Goal: Information Seeking & Learning: Understand process/instructions

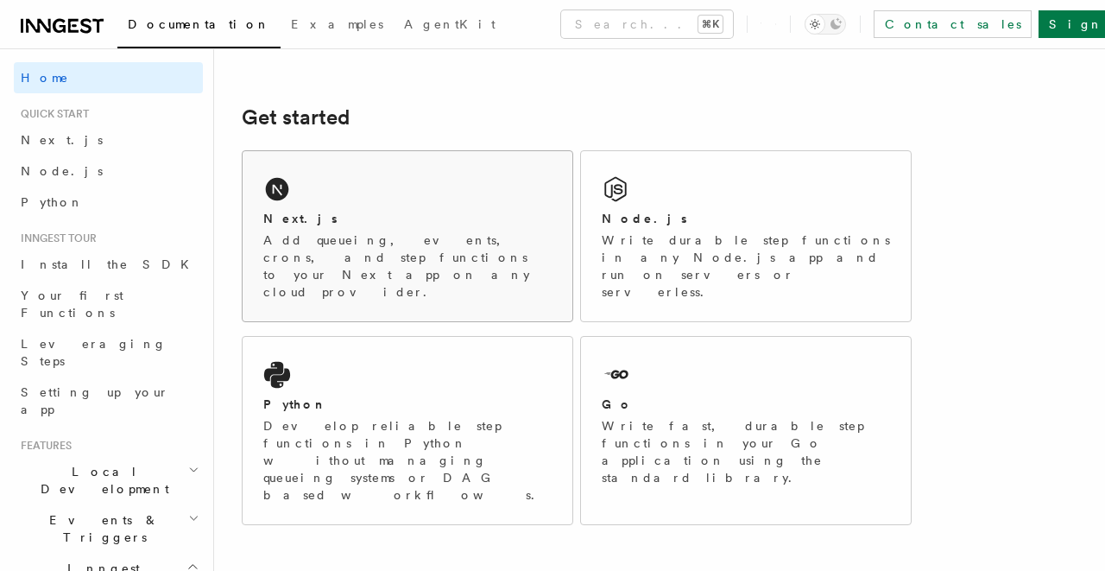
click at [354, 192] on div "Next.js Add queueing, events, crons, and step functions to your Next app on any…" at bounding box center [408, 236] width 330 height 170
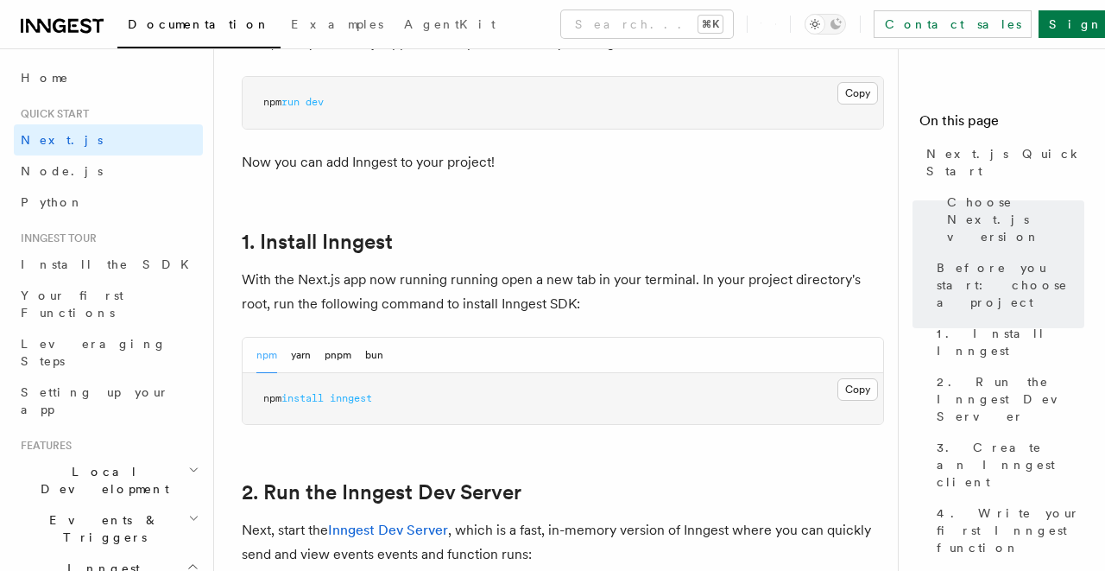
scroll to position [835, 0]
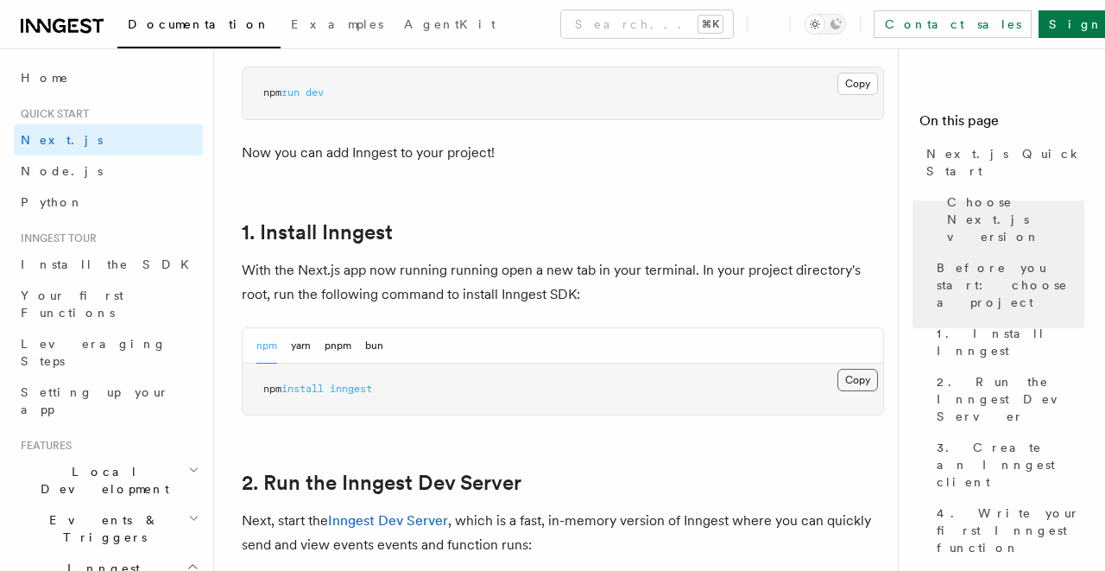
click at [861, 369] on button "Copy Copied" at bounding box center [858, 380] width 41 height 22
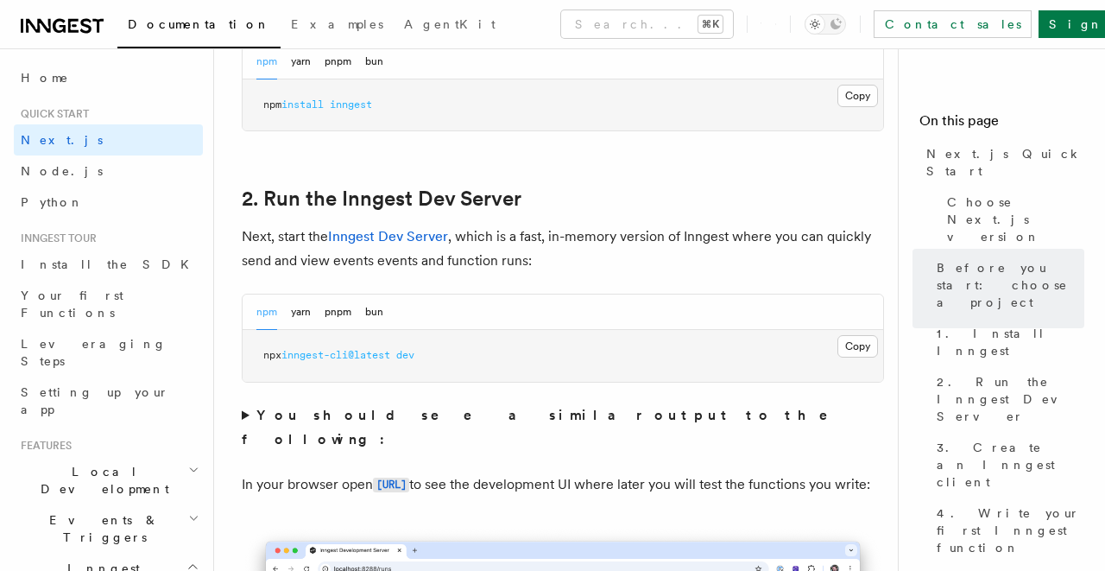
scroll to position [1122, 0]
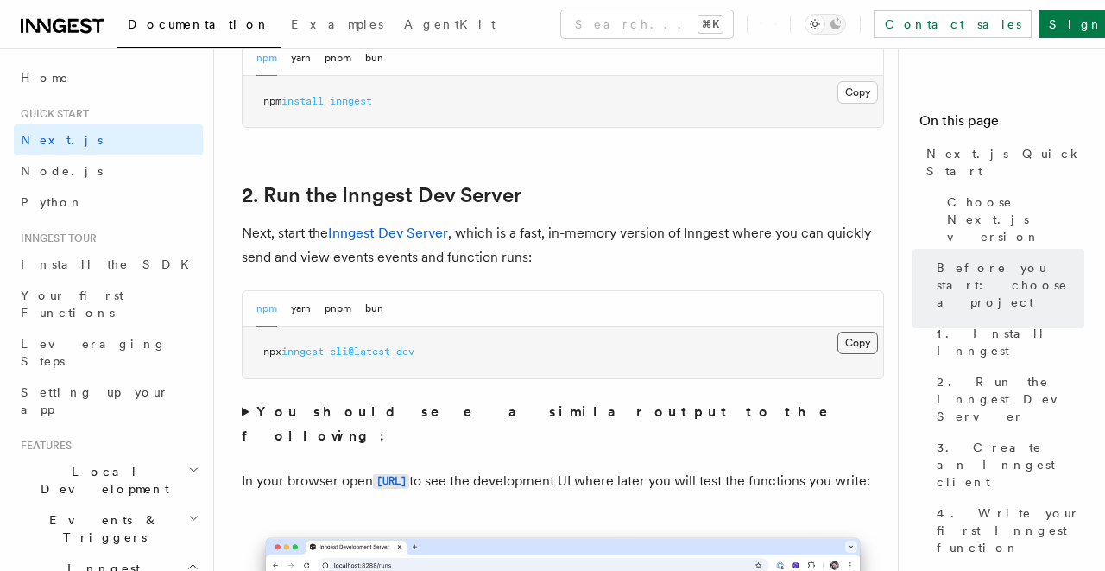
click at [853, 332] on button "Copy Copied" at bounding box center [858, 343] width 41 height 22
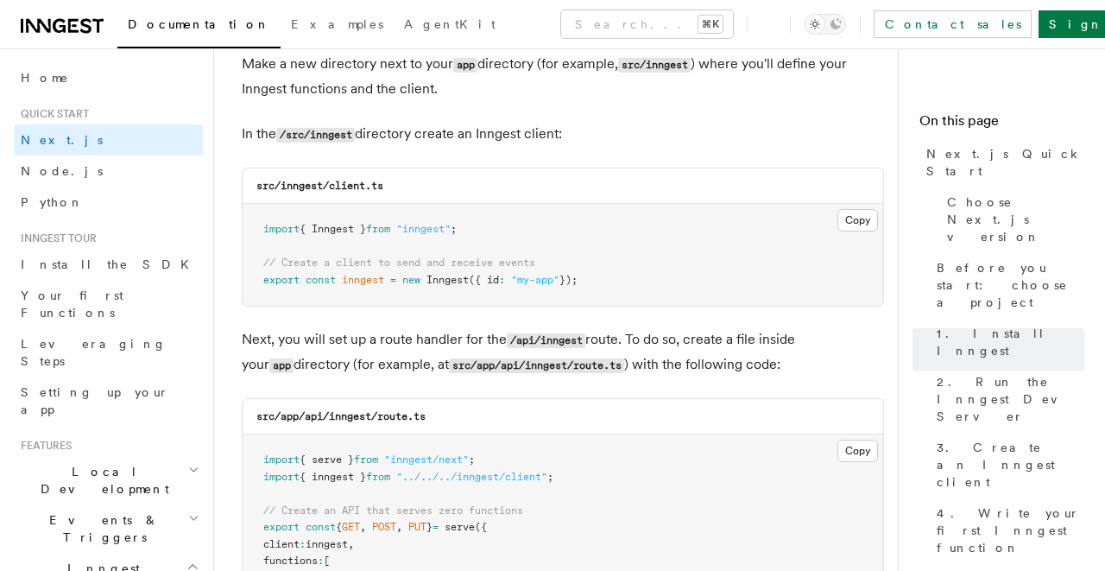
scroll to position [2127, 0]
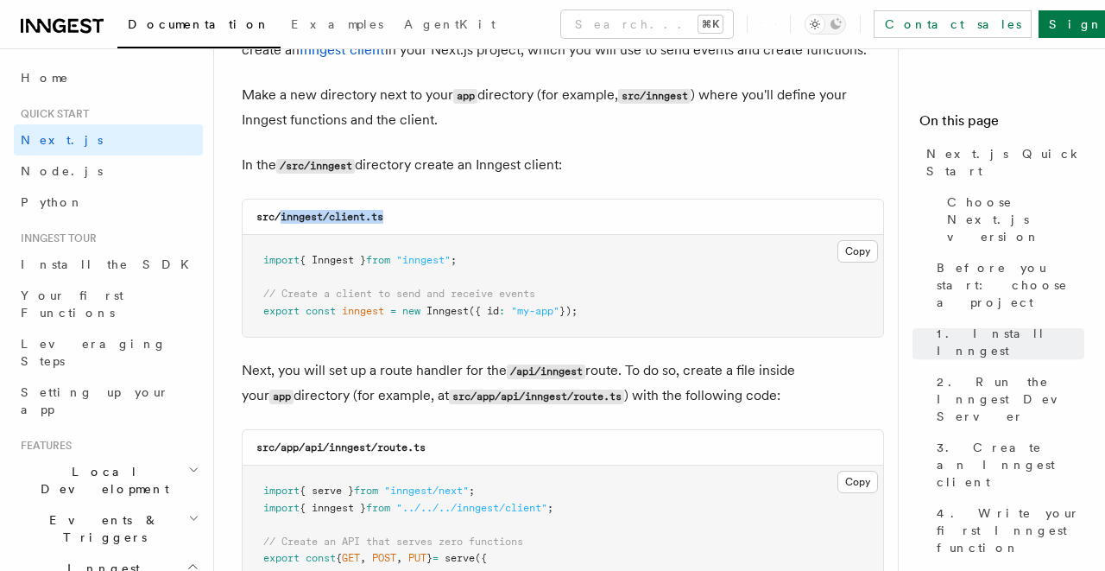
drag, startPoint x: 390, startPoint y: 193, endPoint x: 284, endPoint y: 189, distance: 106.3
click at [281, 199] on div "src/inngest/client.ts" at bounding box center [563, 216] width 641 height 35
copy code "inngest/client.ts"
click at [850, 240] on button "Copy Copied" at bounding box center [858, 251] width 41 height 22
click at [428, 245] on pre "import { Inngest } from "inngest" ; // Create a client to send and receive even…" at bounding box center [563, 286] width 641 height 102
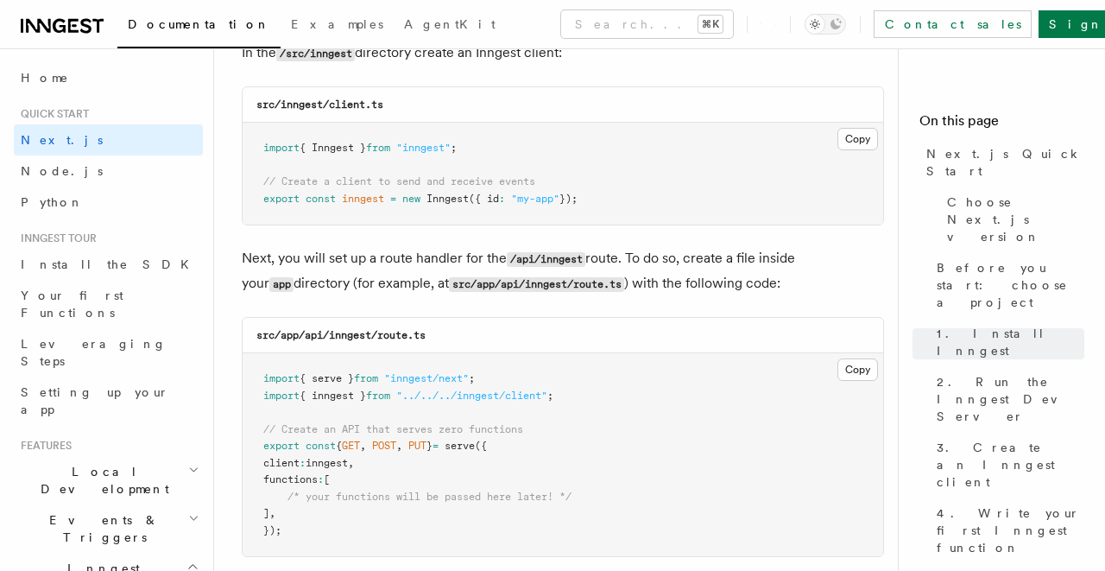
scroll to position [2245, 0]
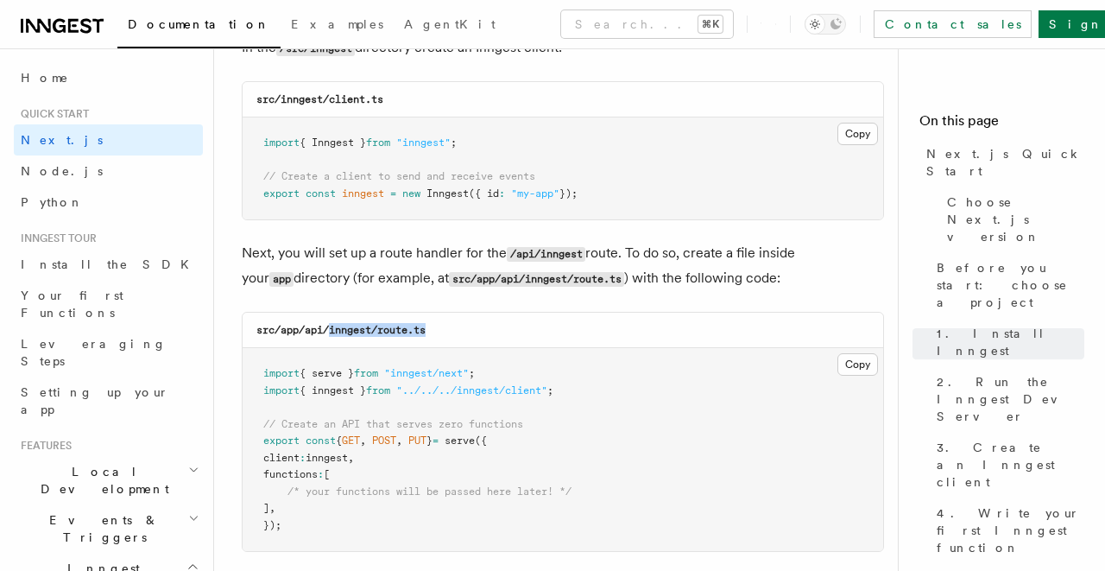
drag, startPoint x: 357, startPoint y: 307, endPoint x: 375, endPoint y: 302, distance: 17.8
click at [469, 313] on div "src/app/api/inngest/route.ts" at bounding box center [563, 330] width 641 height 35
copy code "inngest/route.ts"
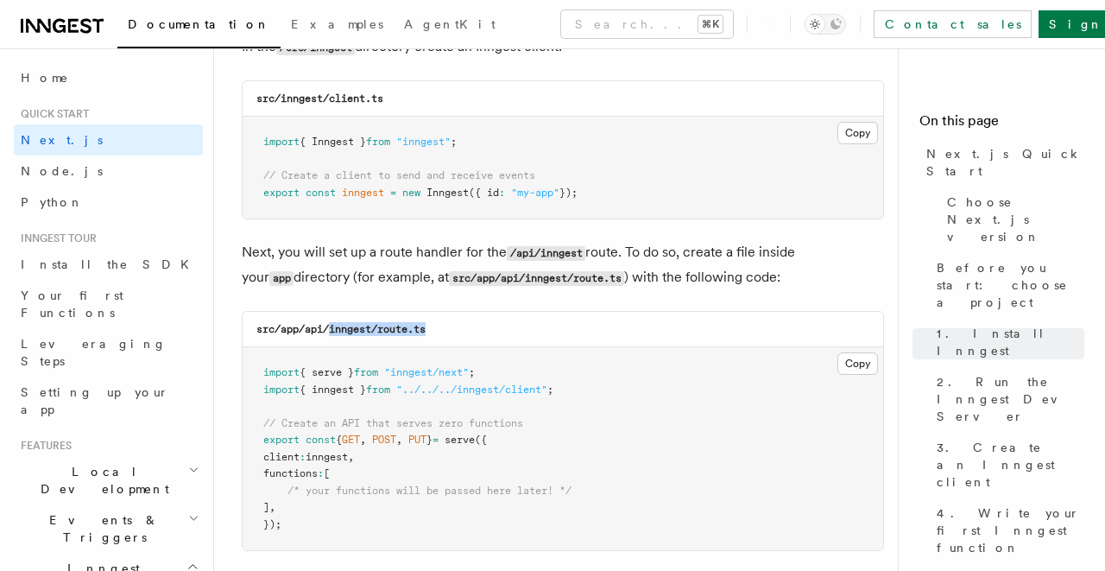
drag, startPoint x: 409, startPoint y: 306, endPoint x: 335, endPoint y: 305, distance: 74.3
click at [332, 312] on div "src/app/api/inngest/route.ts" at bounding box center [563, 329] width 641 height 35
copy code "inngest/route.ts"
click at [413, 323] on code "src/app/api/inngest/route.ts" at bounding box center [340, 329] width 169 height 12
drag, startPoint x: 416, startPoint y: 307, endPoint x: 433, endPoint y: 303, distance: 17.8
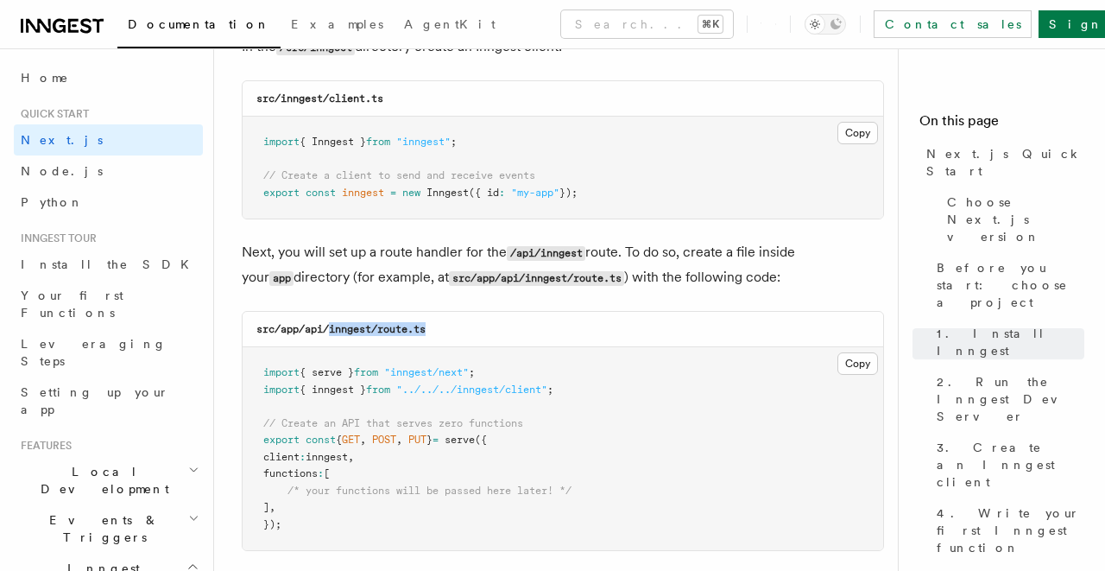
click at [332, 312] on div "src/app/api/inngest/route.ts" at bounding box center [563, 329] width 641 height 35
copy code "inngest/route.ts"
click at [669, 406] on pre "import { serve } from "inngest/next" ; import { inngest } from "../../../innges…" at bounding box center [563, 448] width 641 height 203
click at [859, 352] on button "Copy Copied" at bounding box center [858, 363] width 41 height 22
click at [521, 312] on div "src/app/api/inngest/route.ts" at bounding box center [563, 329] width 641 height 35
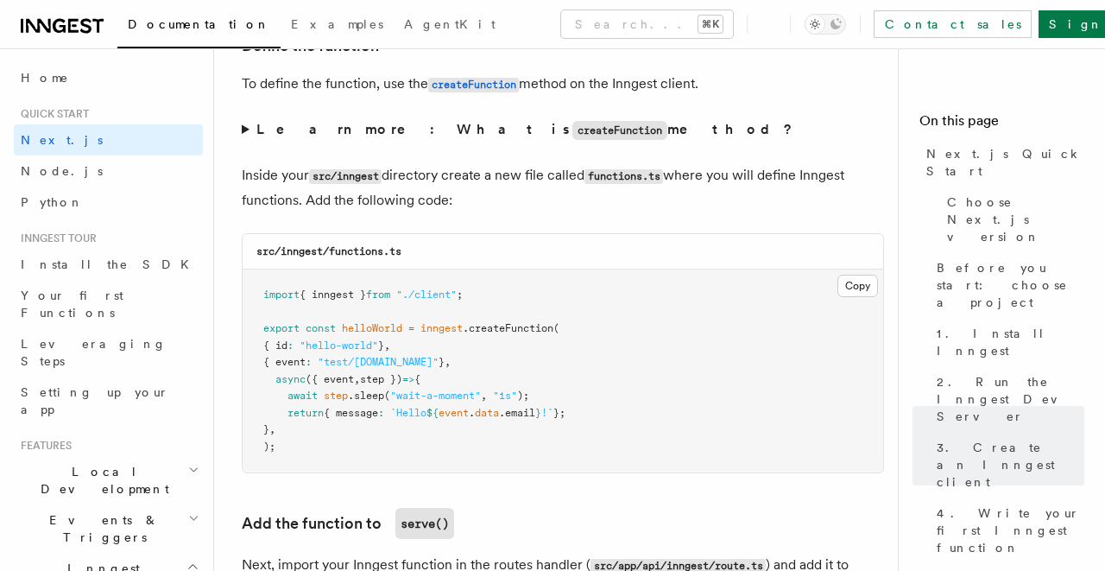
scroll to position [2974, 0]
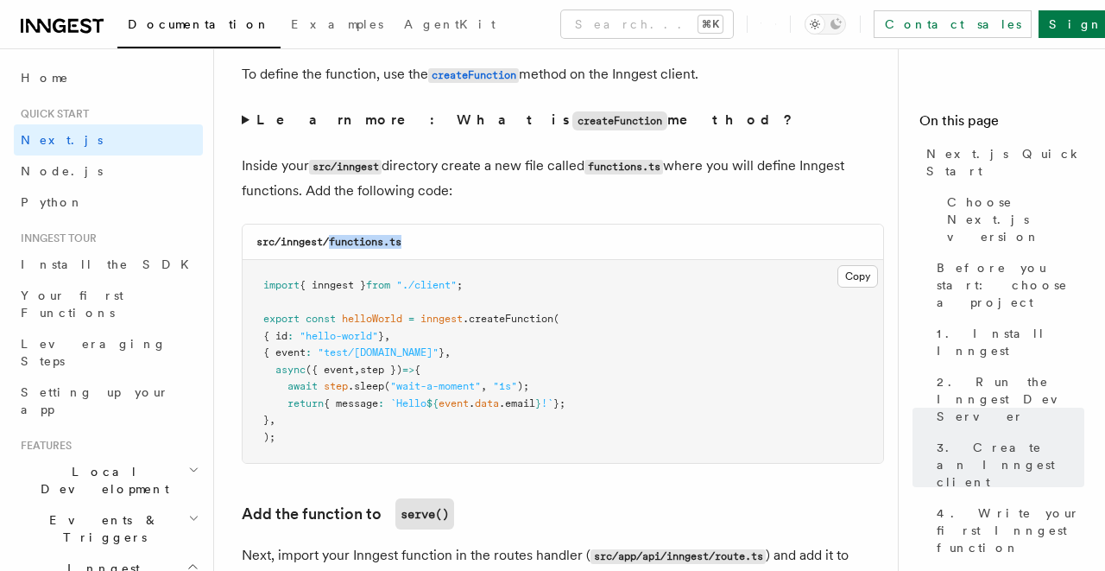
drag, startPoint x: 332, startPoint y: 224, endPoint x: 424, endPoint y: 224, distance: 92.4
click at [424, 224] on div "src/inngest/functions.ts" at bounding box center [563, 241] width 641 height 35
copy code "functions.ts"
click at [852, 266] on button "Copy Copied" at bounding box center [858, 276] width 41 height 22
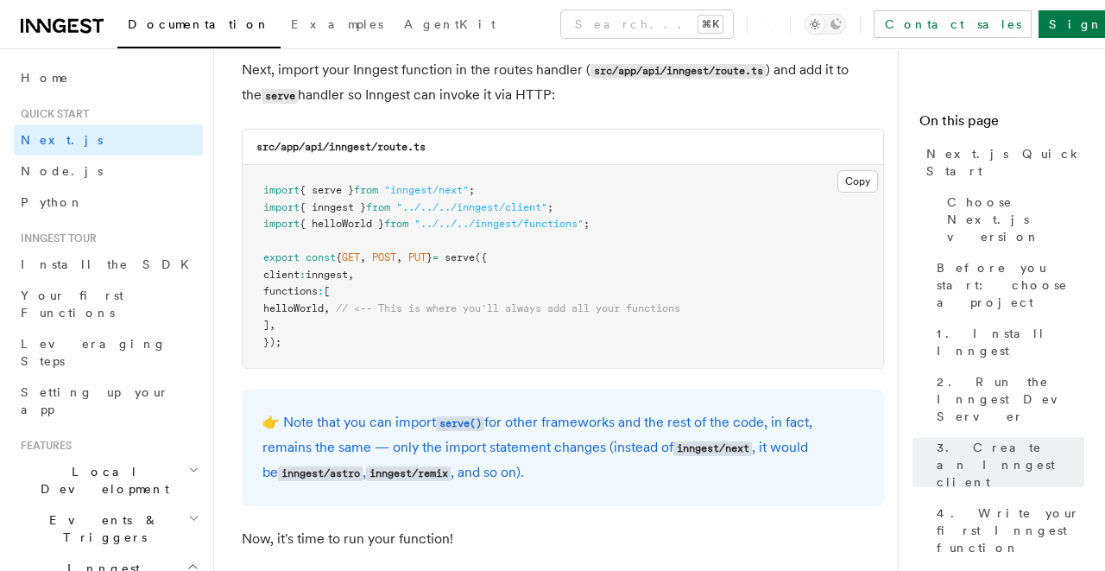
scroll to position [3404, 0]
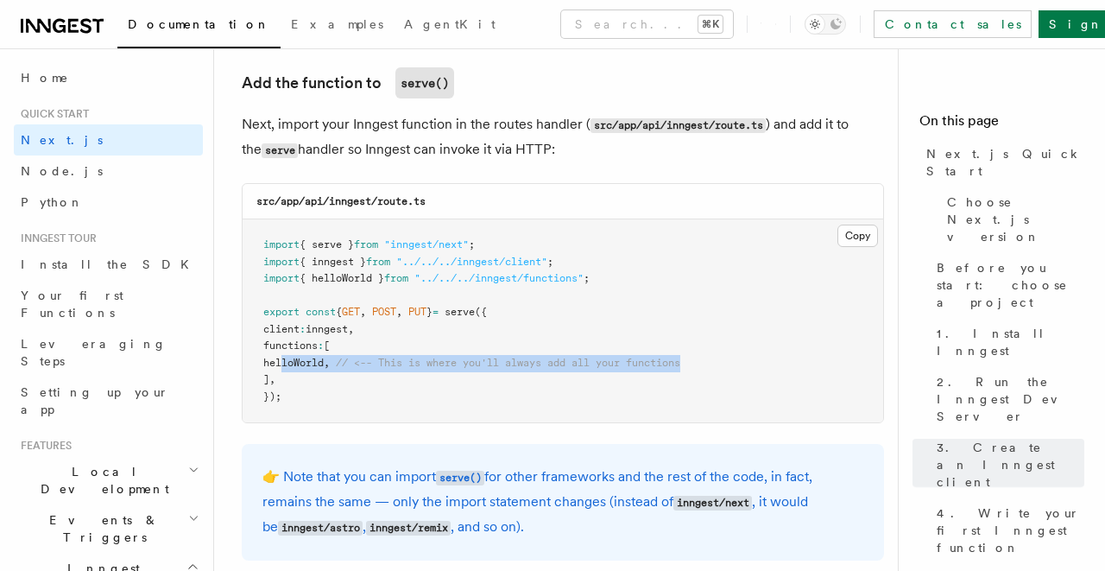
drag, startPoint x: 295, startPoint y: 344, endPoint x: 715, endPoint y: 348, distance: 419.6
click at [739, 344] on pre "import { serve } from "inngest/next" ; import { inngest } from "../../../innges…" at bounding box center [563, 320] width 641 height 203
copy span "helloWorld , // <-- This is where you'll always add all your functions"
click at [394, 359] on pre "import { serve } from "inngest/next" ; import { inngest } from "../../../innges…" at bounding box center [563, 320] width 641 height 203
drag, startPoint x: 359, startPoint y: 348, endPoint x: 328, endPoint y: 344, distance: 31.3
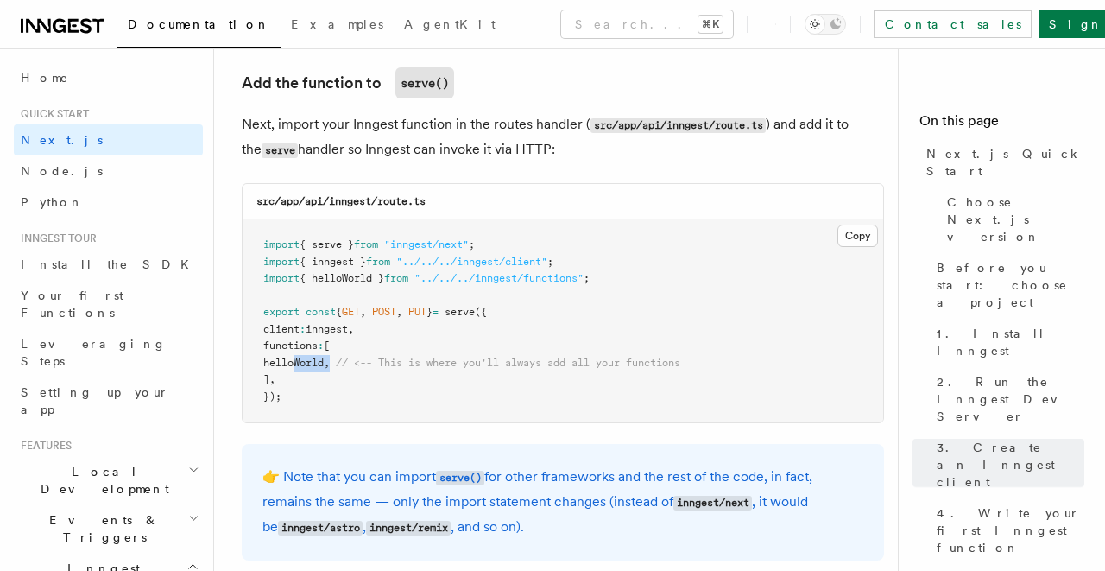
click at [309, 357] on span "helloWorld , // <-- This is where you'll always add all your functions" at bounding box center [471, 363] width 417 height 12
drag, startPoint x: 318, startPoint y: 344, endPoint x: 281, endPoint y: 344, distance: 36.3
click at [315, 357] on span "helloWorld" at bounding box center [293, 363] width 60 height 12
drag, startPoint x: 324, startPoint y: 341, endPoint x: 875, endPoint y: 362, distance: 551.2
click at [875, 362] on pre "import { serve } from "inngest/next" ; import { inngest } from "../../../innges…" at bounding box center [563, 320] width 641 height 203
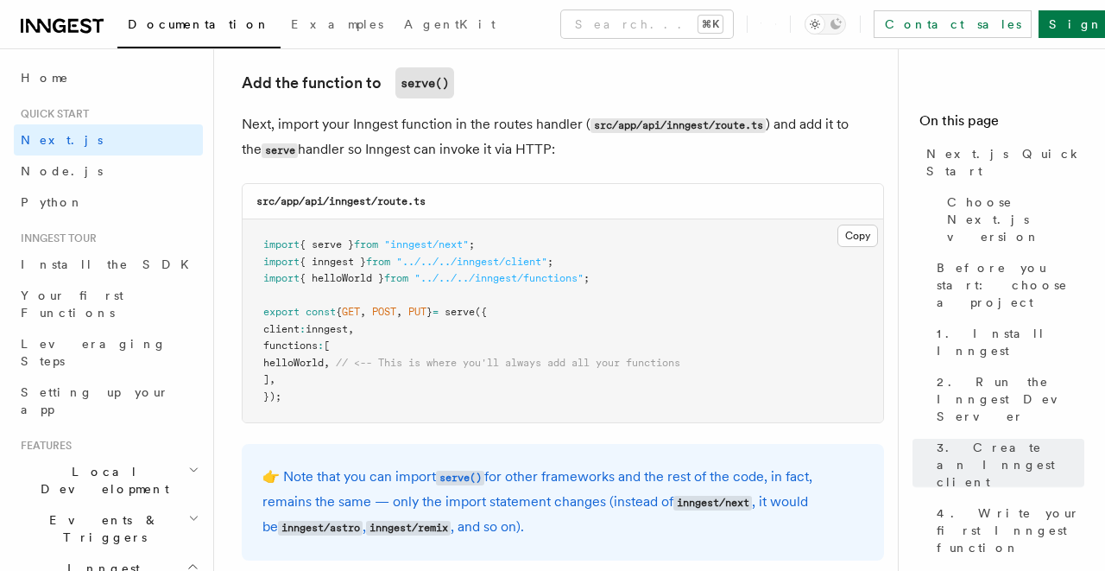
drag, startPoint x: 629, startPoint y: 349, endPoint x: 456, endPoint y: 362, distance: 173.2
click at [619, 357] on span "// <-- This is where you'll always add all your functions" at bounding box center [508, 363] width 344 height 12
drag, startPoint x: 290, startPoint y: 344, endPoint x: 738, endPoint y: 347, distance: 448.1
click at [739, 347] on pre "import { serve } from "inngest/next" ; import { inngest } from "../../../innges…" at bounding box center [563, 320] width 641 height 203
copy span "helloWorld , // <-- This is where you'll always add all your functions"
